Goal: Task Accomplishment & Management: Understand process/instructions

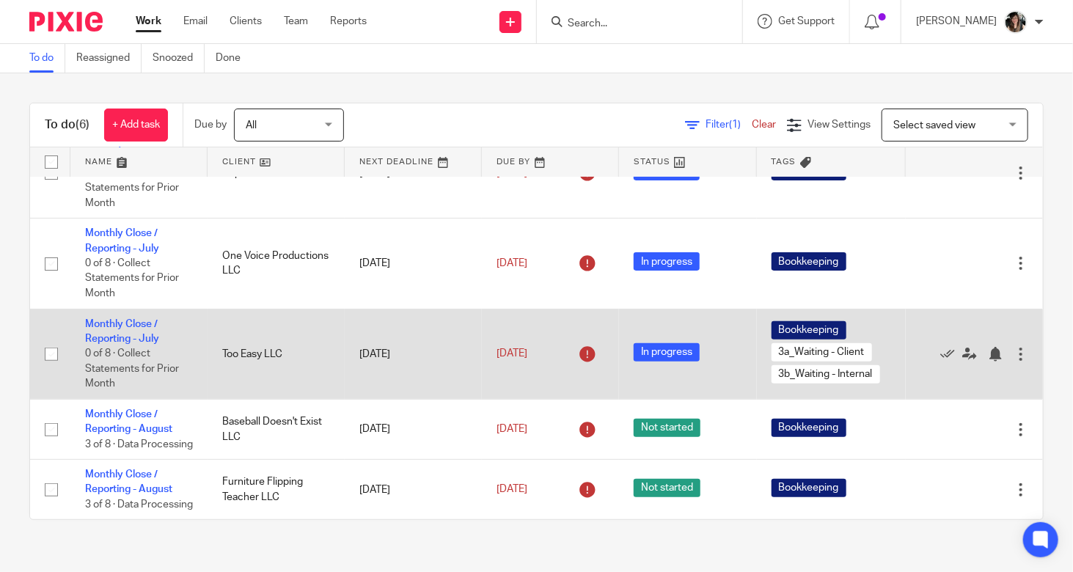
scroll to position [172, 0]
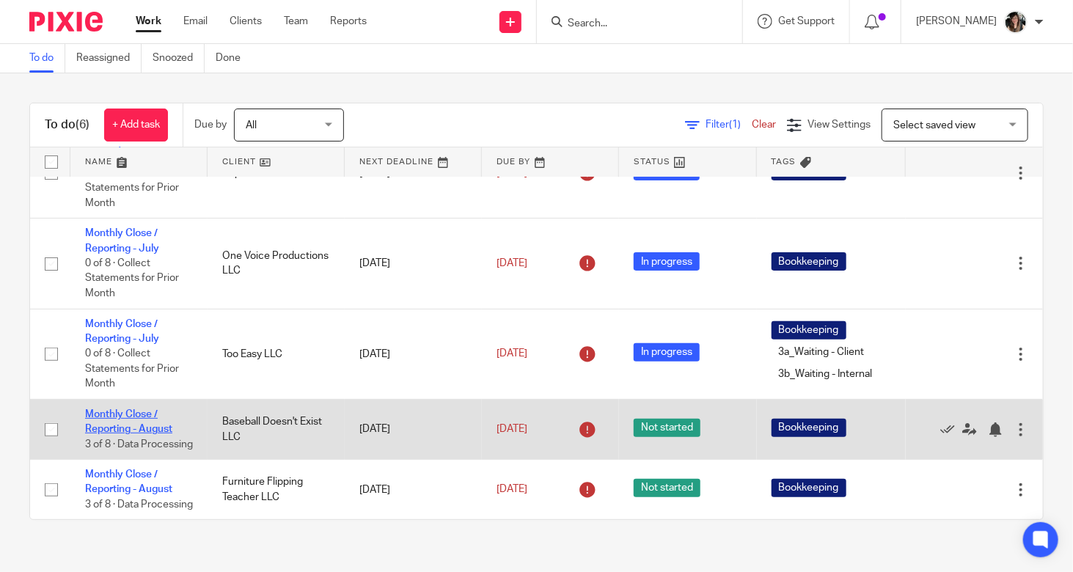
click at [130, 409] on link "Monthly Close / Reporting - August" at bounding box center [128, 421] width 87 height 25
click at [126, 409] on link "Monthly Close / Reporting - August" at bounding box center [128, 421] width 87 height 25
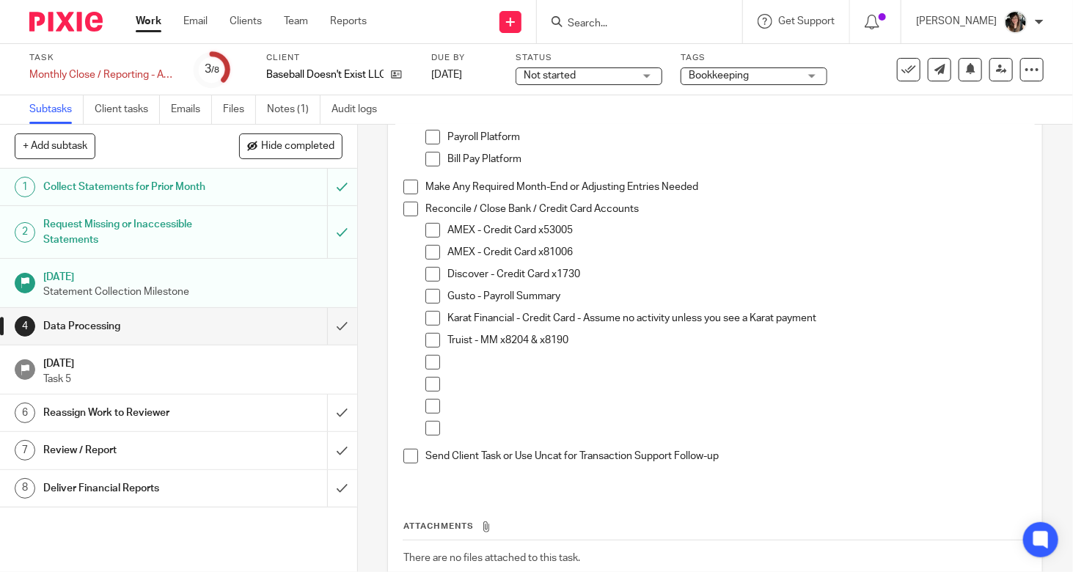
scroll to position [115, 0]
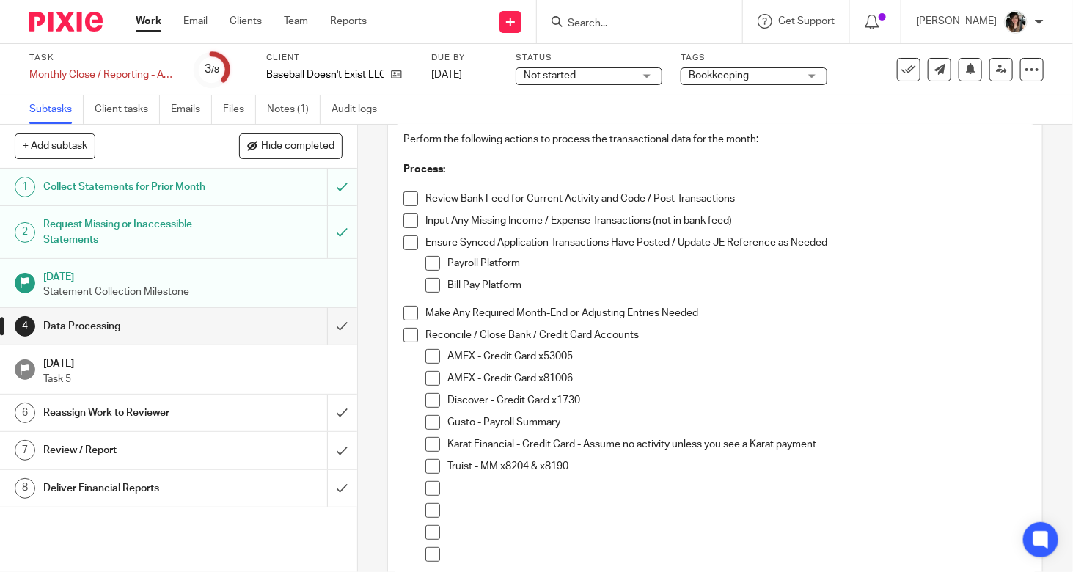
click at [123, 184] on h1 "Collect Statements for Prior Month" at bounding box center [133, 187] width 180 height 22
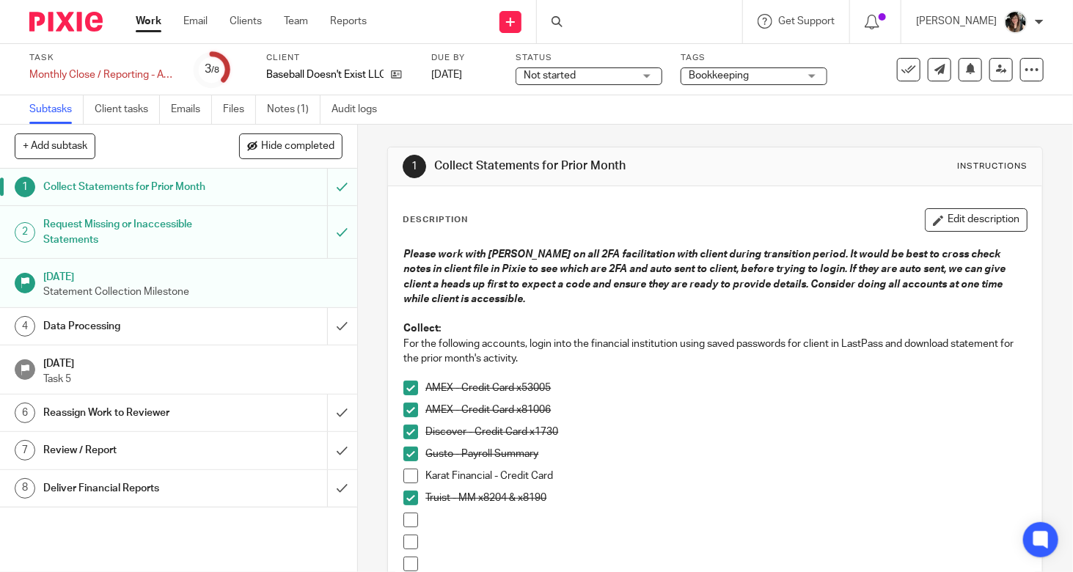
scroll to position [320, 0]
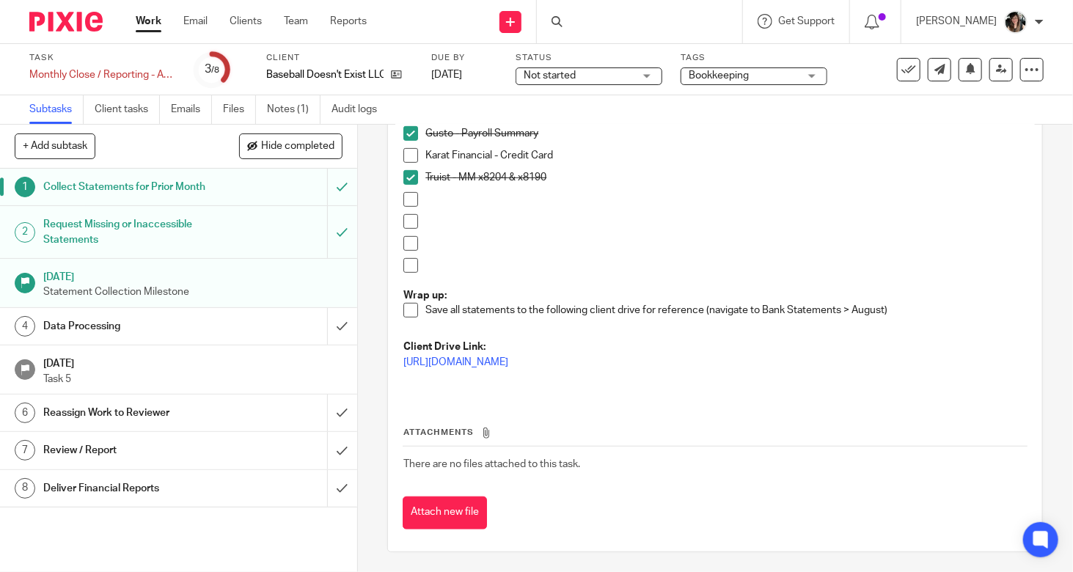
click at [596, 355] on p "https://drive.google.com/drive/folders/1OzsBtvOSGWpmpA_FG3V_fGbJQPc8pCZy?usp=dr…" at bounding box center [714, 362] width 623 height 15
click at [596, 368] on p "https://drive.google.com/drive/folders/1OzsBtvOSGWpmpA_FG3V_fGbJQPc8pCZy?usp=dr…" at bounding box center [714, 362] width 623 height 15
click at [508, 362] on link "https://drive.google.com/drive/folders/1OzsBtvOSGWpmpA_FG3V_fGbJQPc8pCZy?usp=dr…" at bounding box center [455, 362] width 105 height 10
click at [147, 17] on link "Work" at bounding box center [149, 21] width 26 height 15
